Goal: Transaction & Acquisition: Download file/media

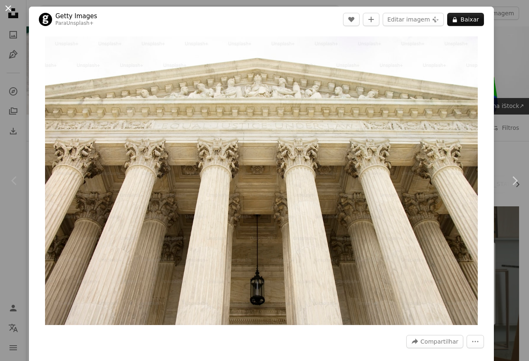
click at [10, 8] on button "An X shape" at bounding box center [8, 8] width 10 height 10
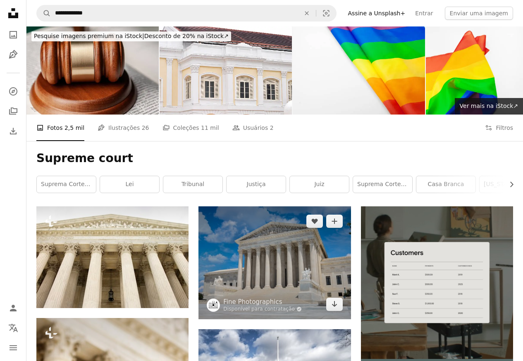
click at [248, 260] on img at bounding box center [274, 262] width 152 height 113
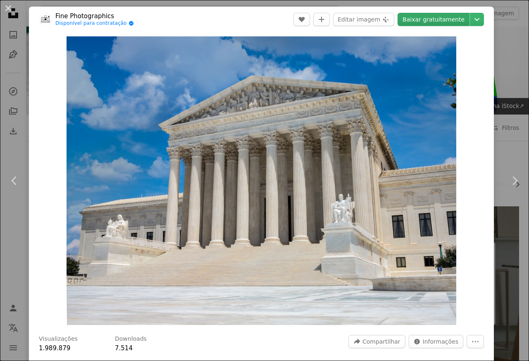
click at [430, 21] on link "Baixar gratuitamente" at bounding box center [433, 19] width 72 height 13
